Goal: Find specific page/section: Find specific page/section

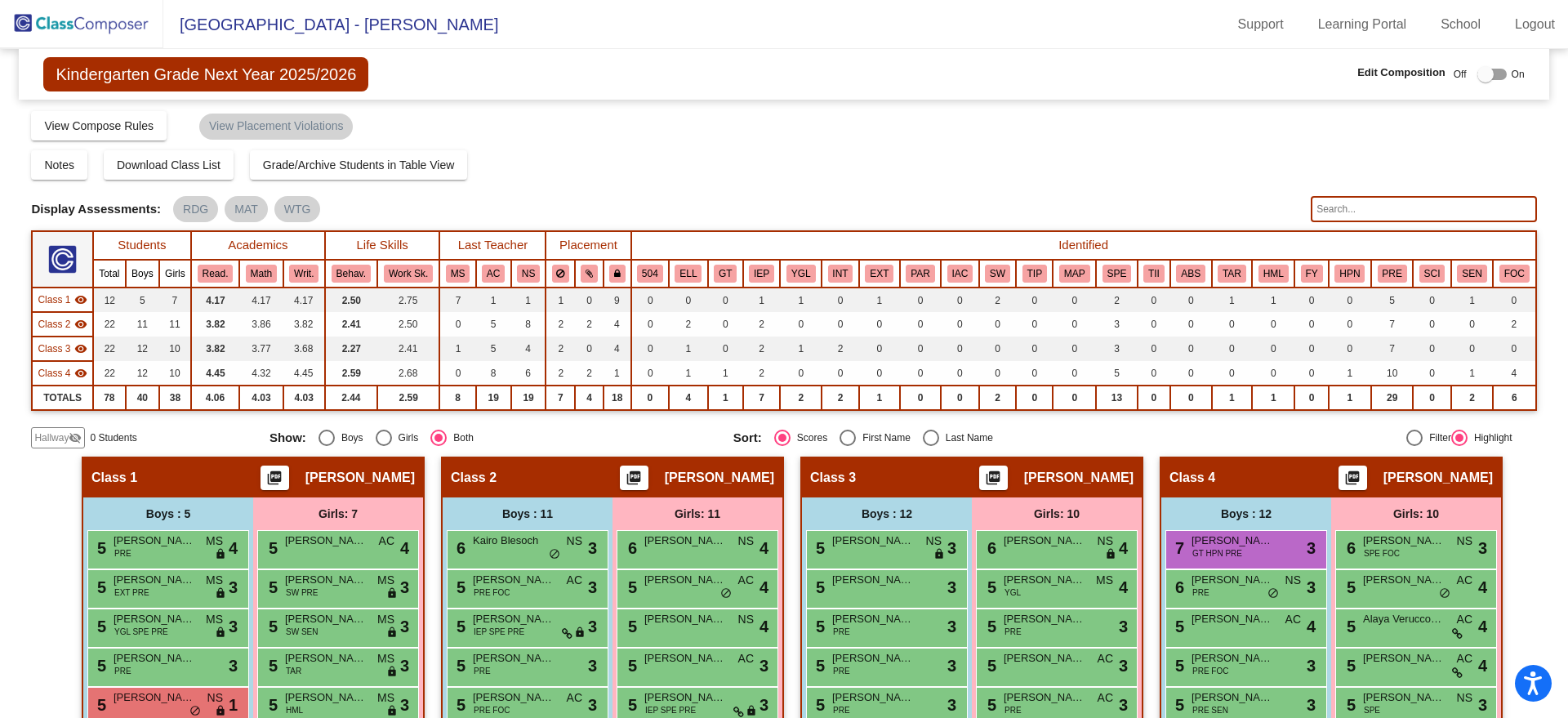
scroll to position [204, 0]
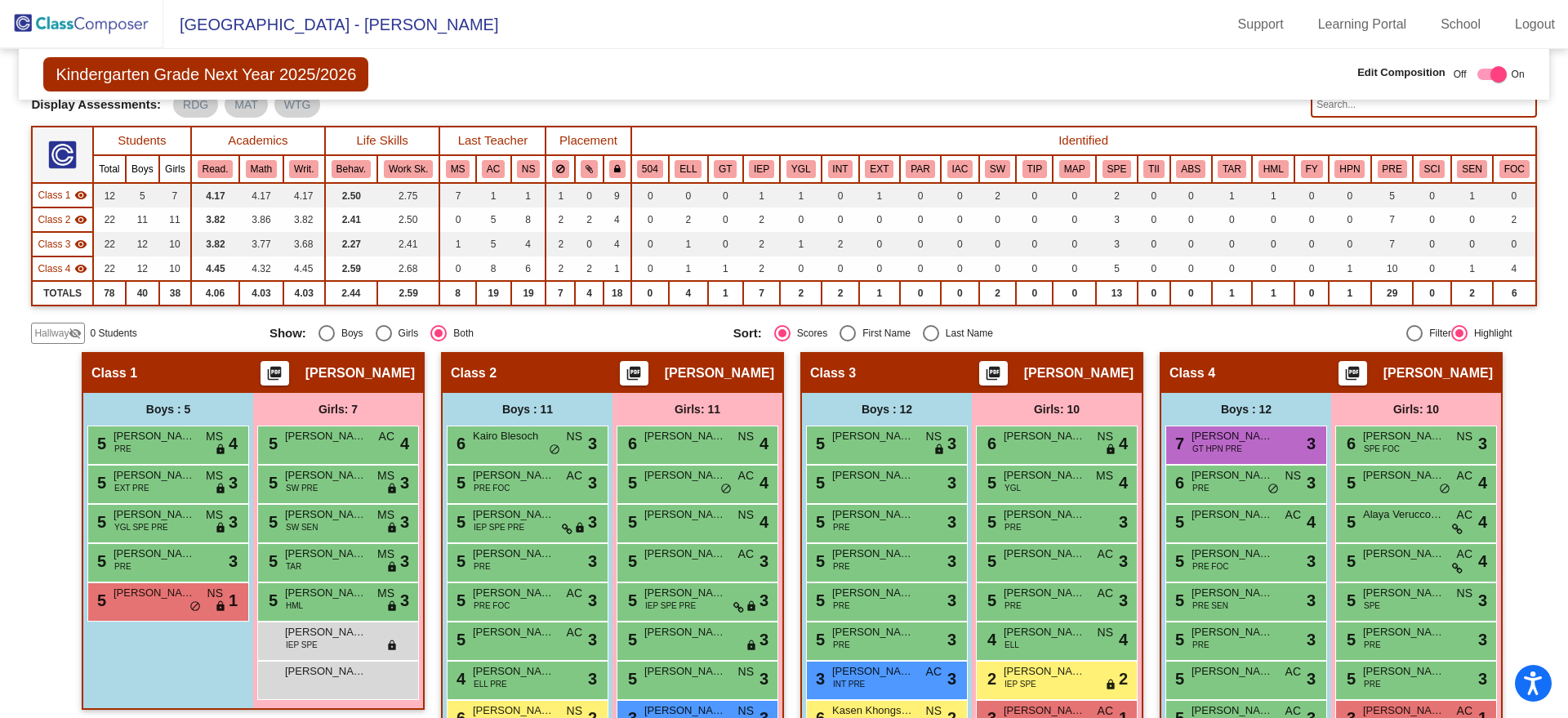
scroll to position [204, 0]
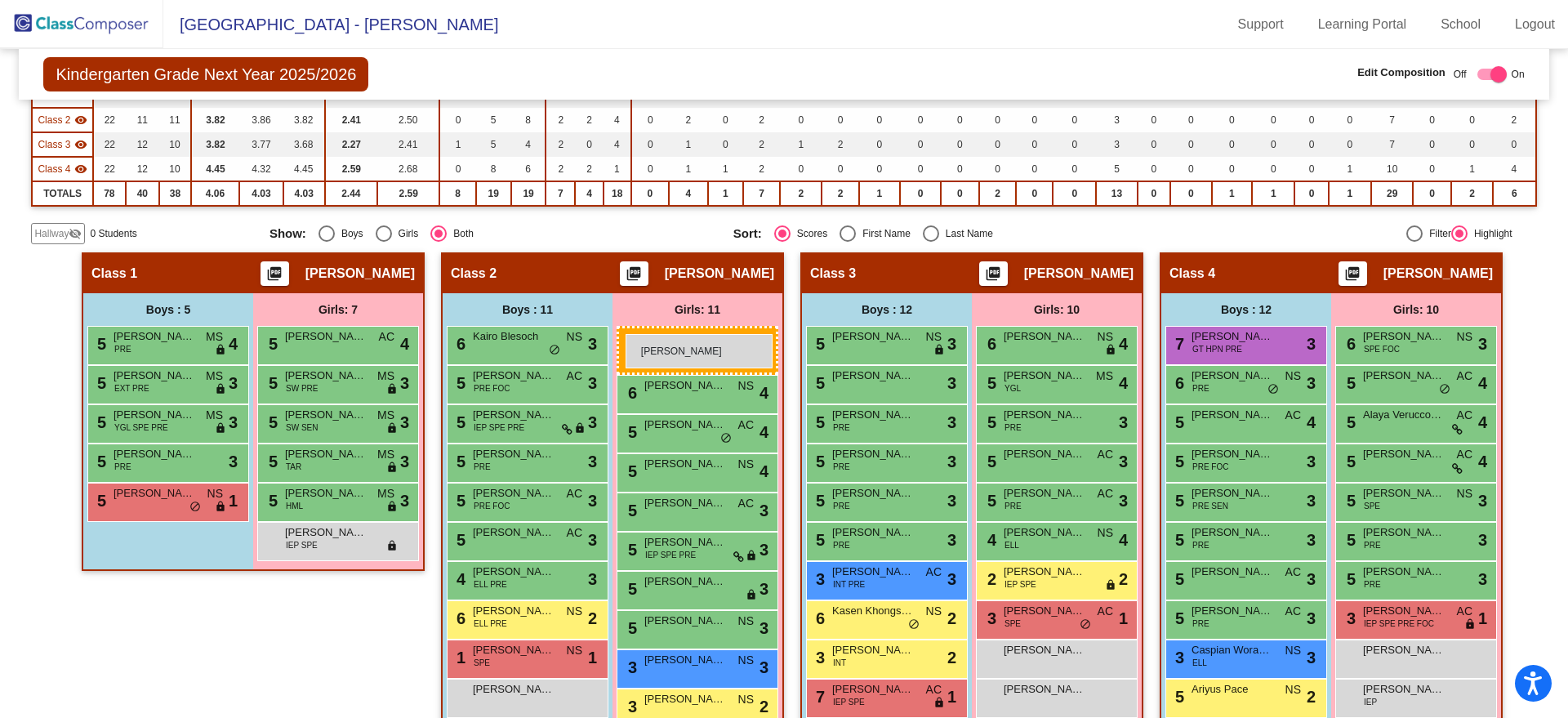
drag, startPoint x: 332, startPoint y: 576, endPoint x: 626, endPoint y: 335, distance: 380.2
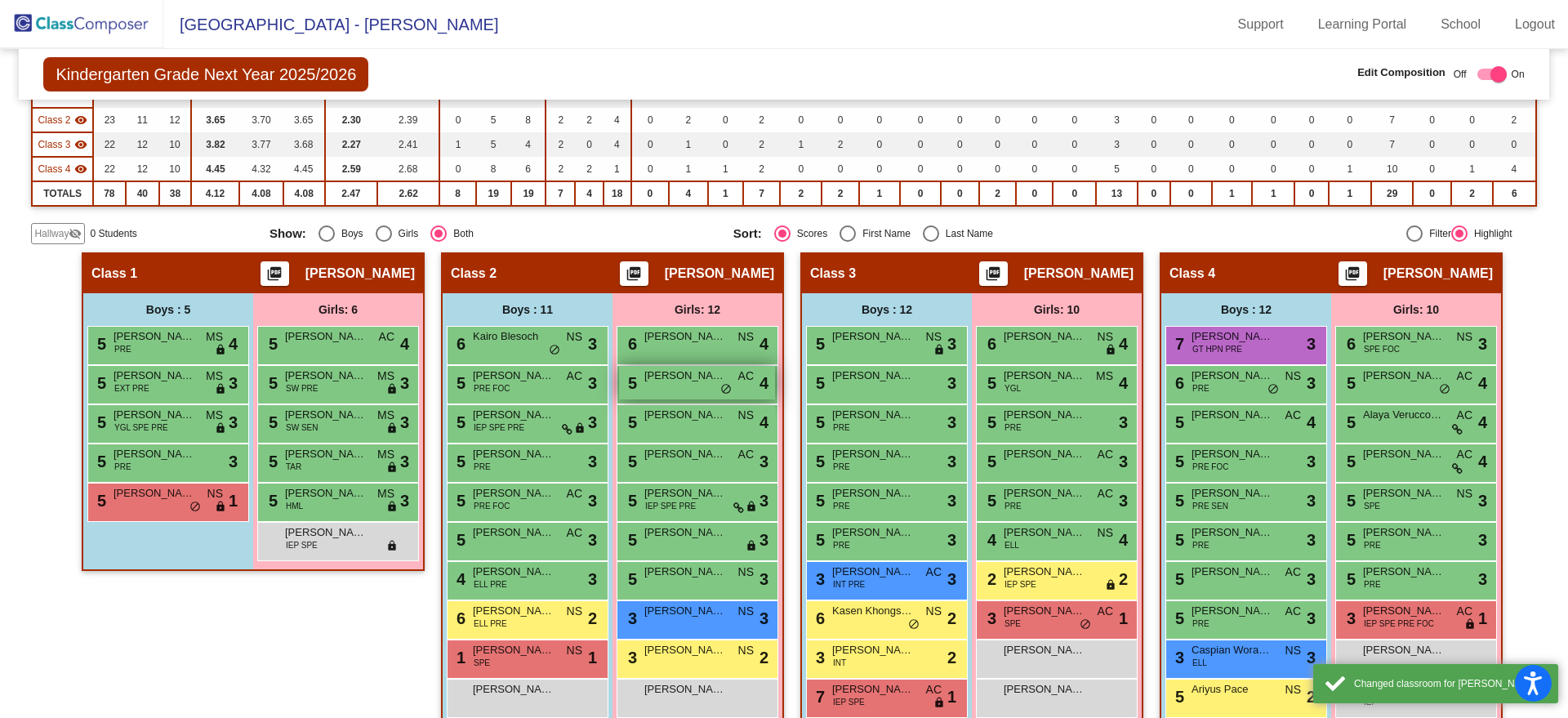
click at [650, 377] on span "[PERSON_NAME]" at bounding box center [685, 375] width 82 height 16
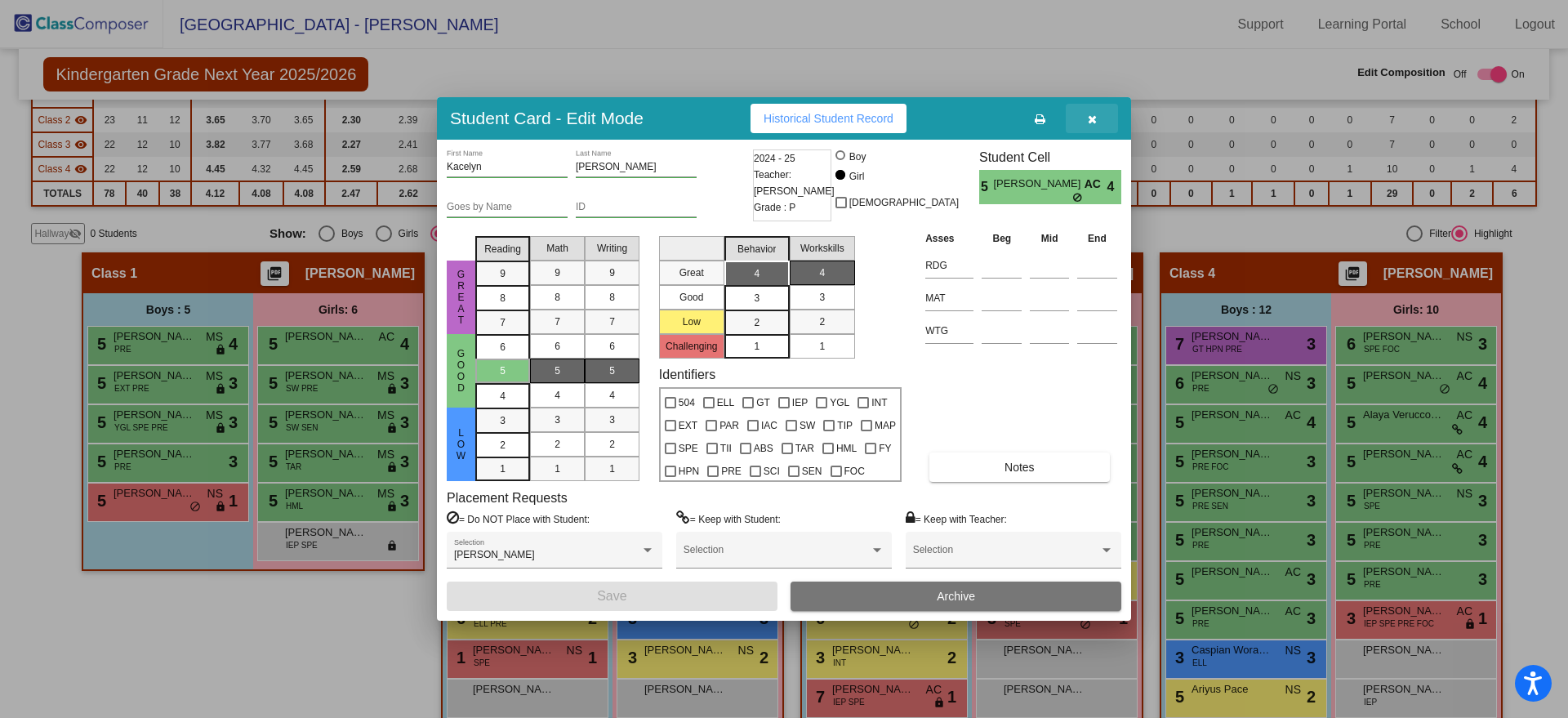
click at [1094, 117] on icon "button" at bounding box center [1092, 120] width 9 height 12
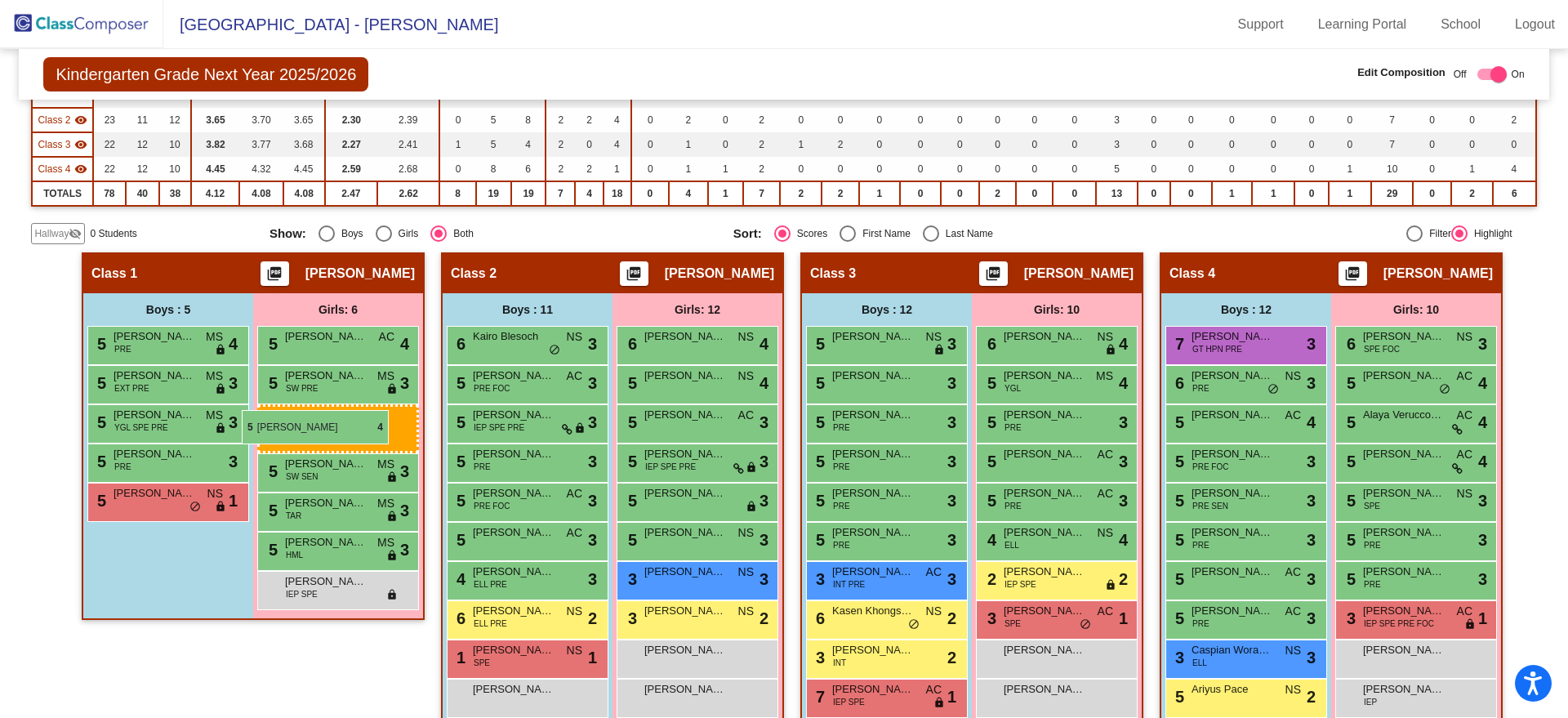
drag, startPoint x: 667, startPoint y: 379, endPoint x: 242, endPoint y: 410, distance: 426.1
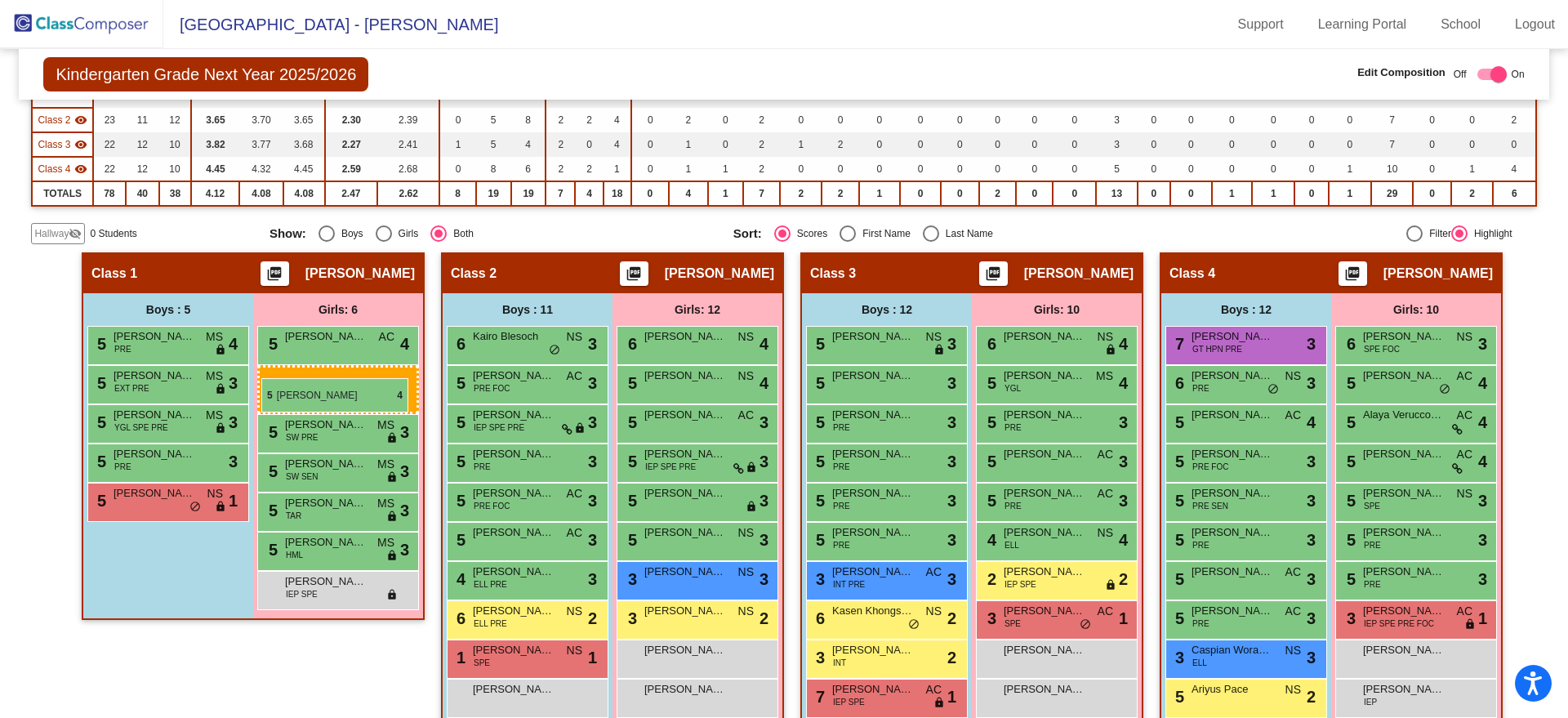
drag, startPoint x: 682, startPoint y: 373, endPoint x: 261, endPoint y: 378, distance: 421.0
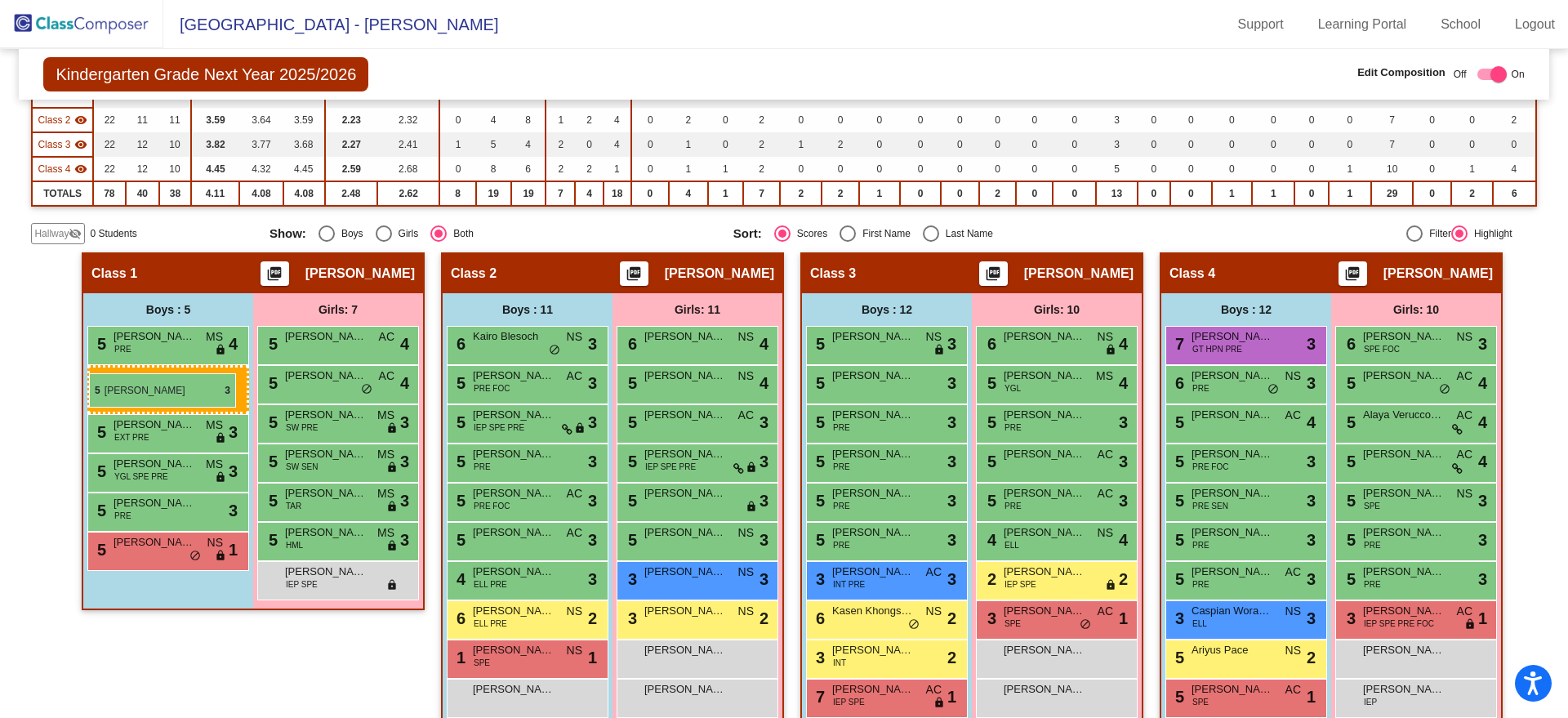
drag, startPoint x: 1238, startPoint y: 581, endPoint x: 89, endPoint y: 373, distance: 1167.7
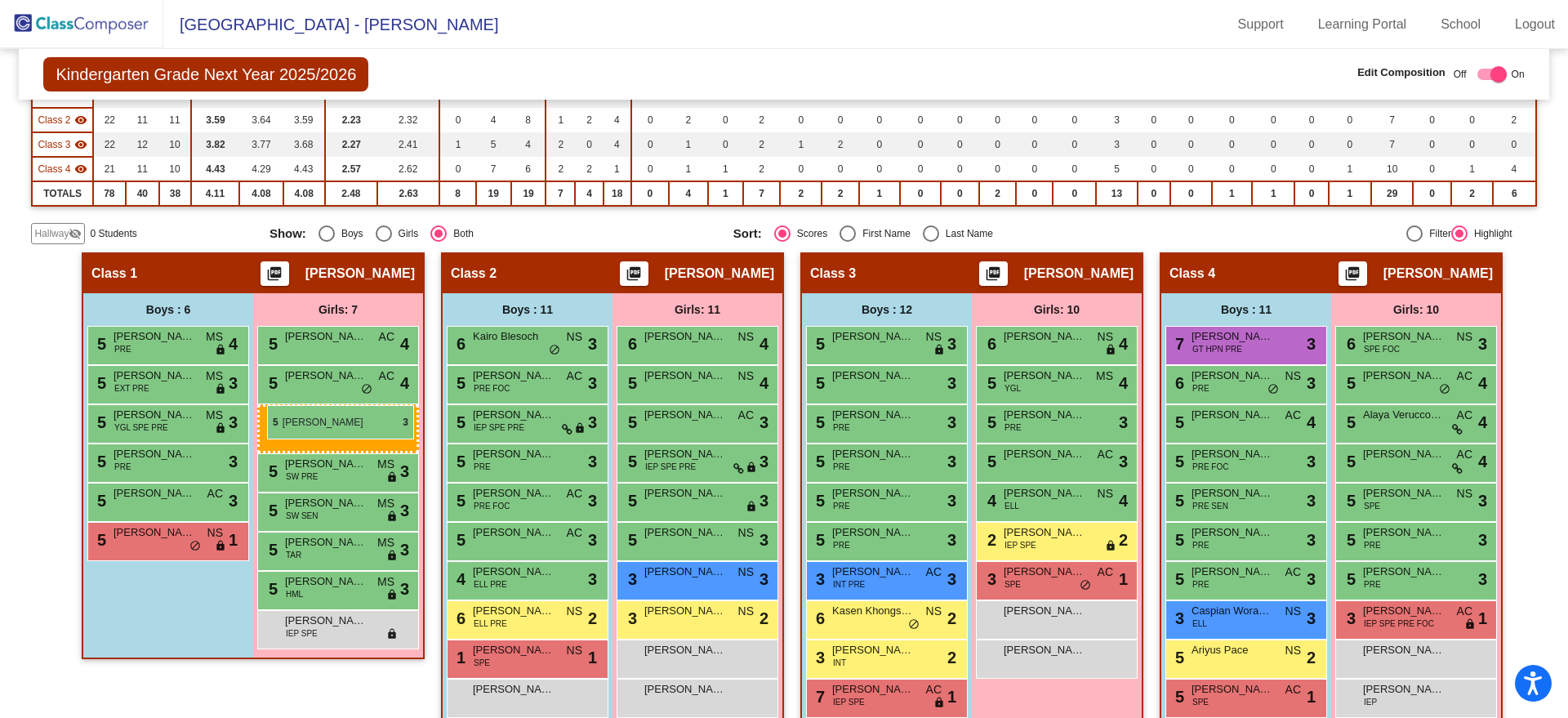
drag, startPoint x: 1030, startPoint y: 503, endPoint x: 267, endPoint y: 405, distance: 769.3
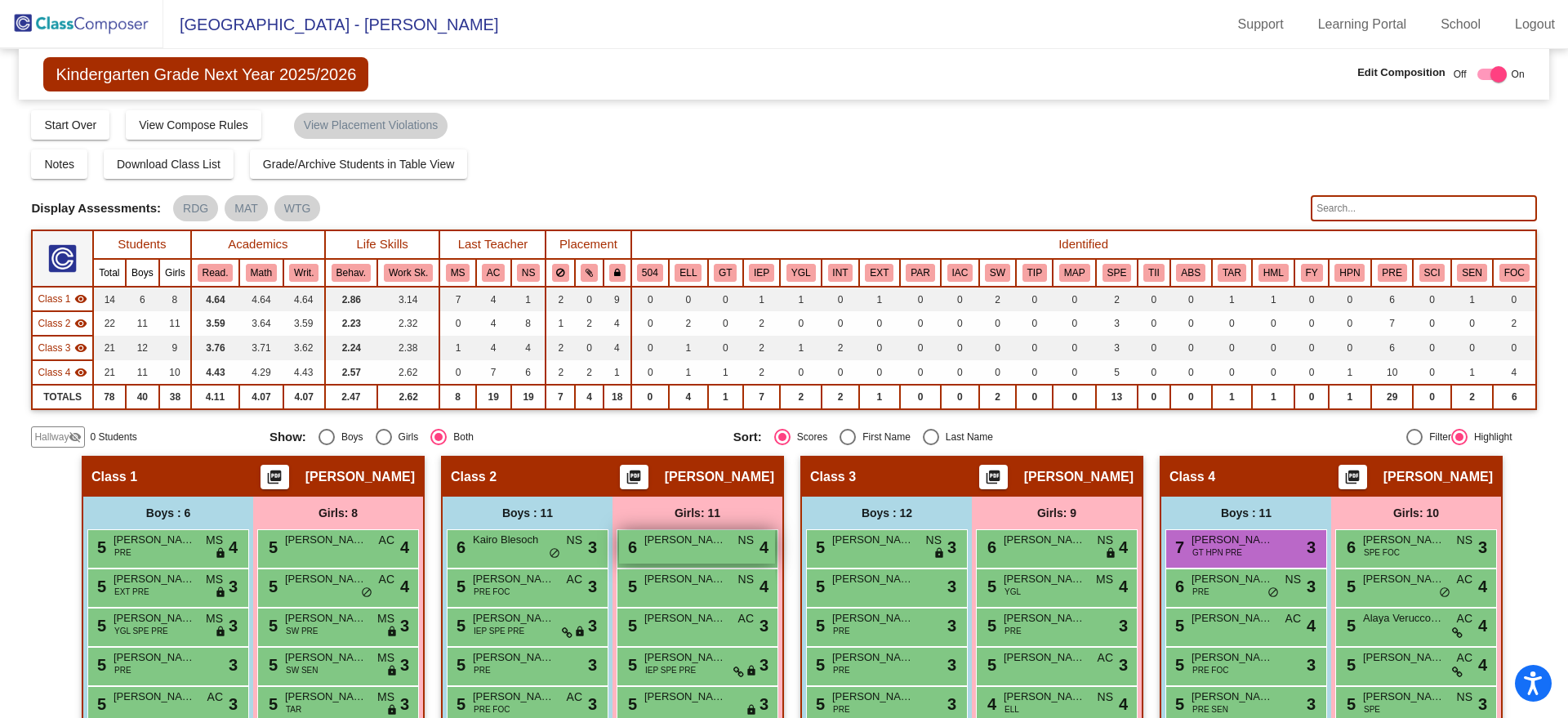
scroll to position [0, 0]
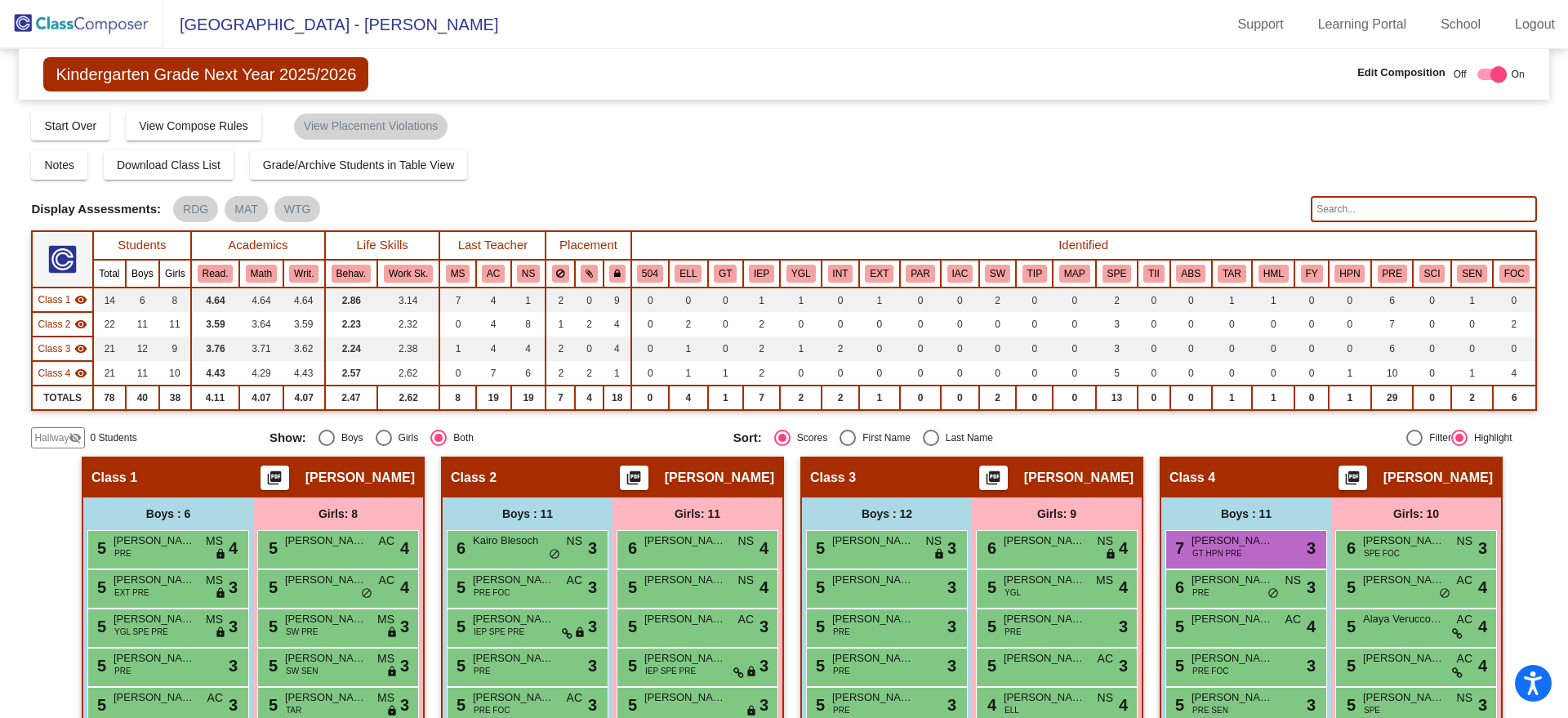
click at [82, 17] on img at bounding box center [82, 24] width 163 height 48
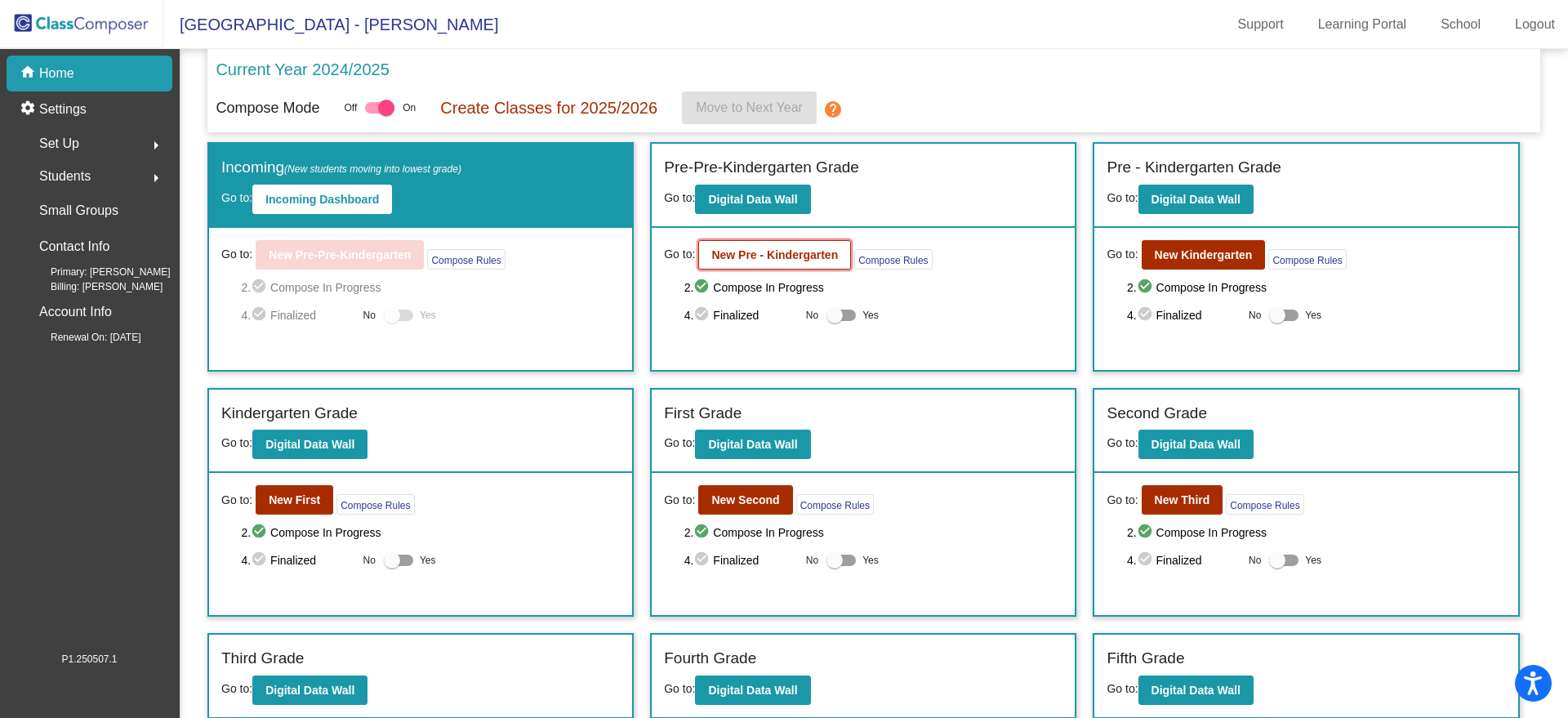
click at [773, 244] on button "New Pre - Kindergarten" at bounding box center [774, 255] width 153 height 29
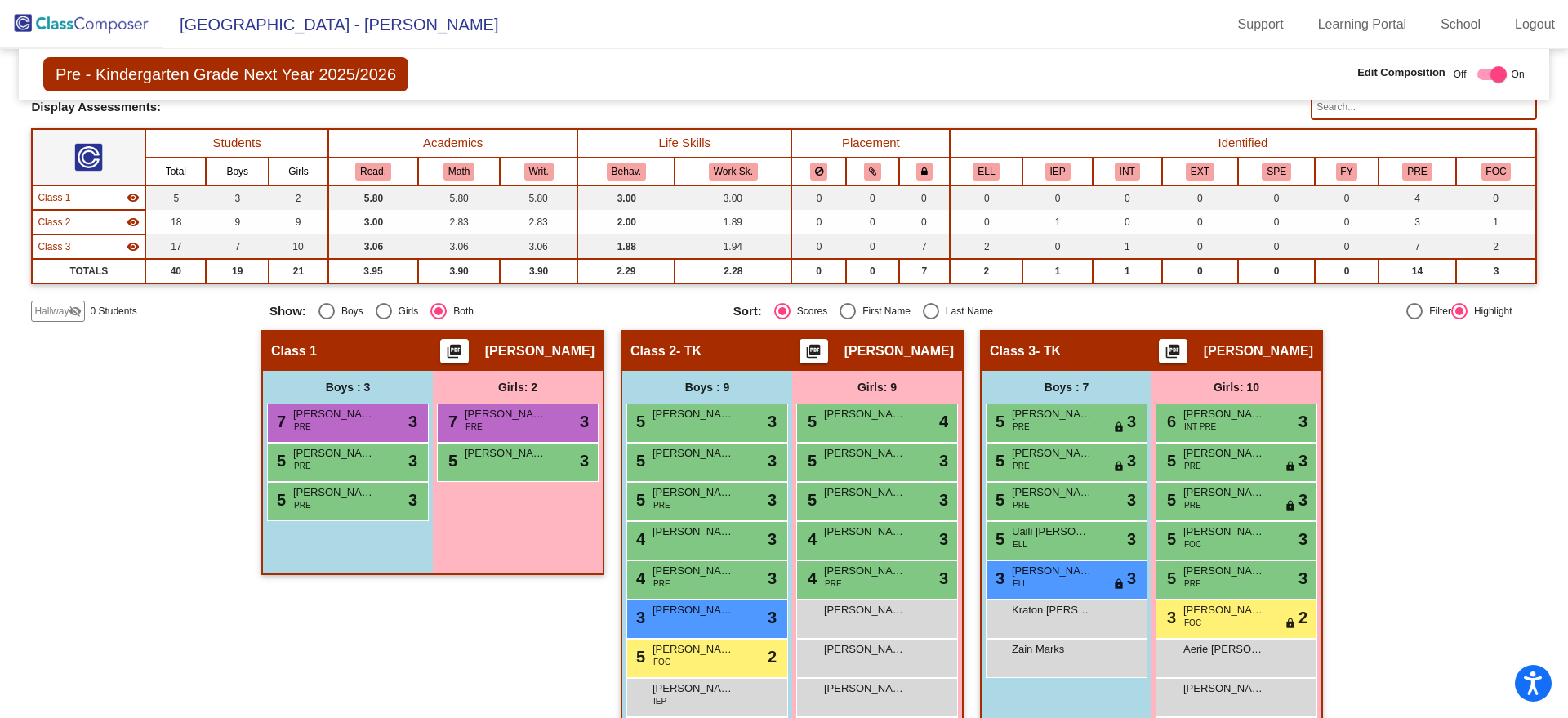
scroll to position [204, 0]
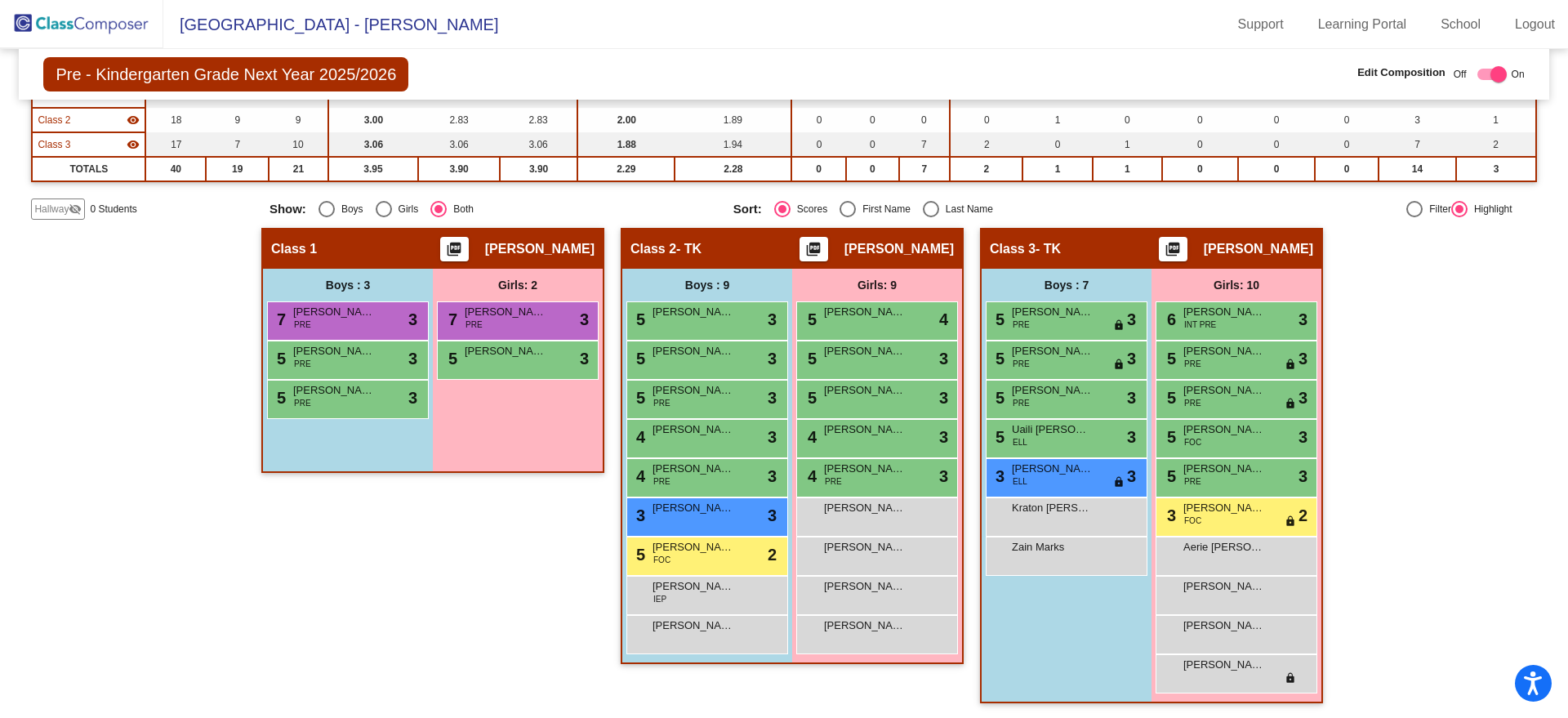
click at [71, 19] on img at bounding box center [82, 24] width 163 height 48
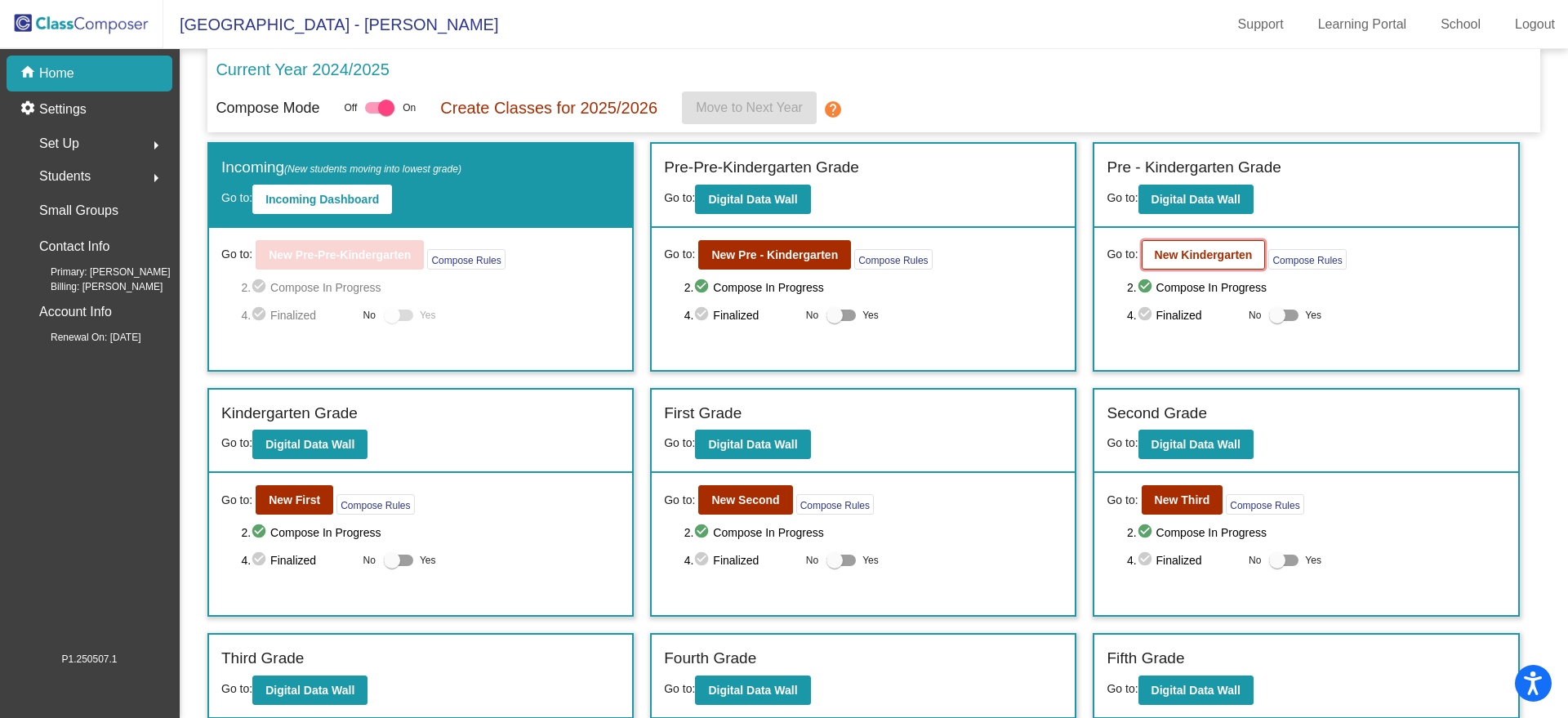
click at [1151, 244] on button "New Kindergarten" at bounding box center [1203, 255] width 124 height 29
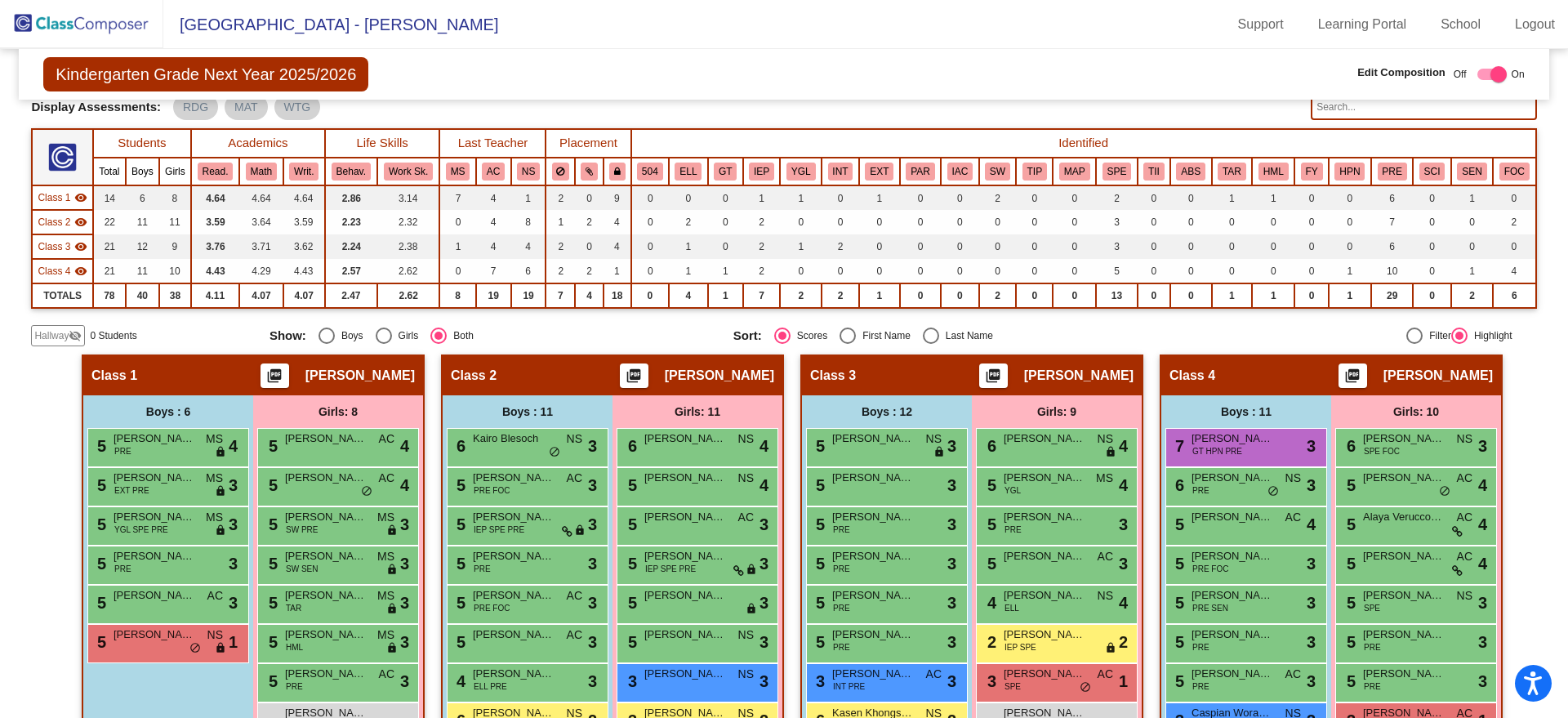
scroll to position [204, 0]
